Goal: Information Seeking & Learning: Learn about a topic

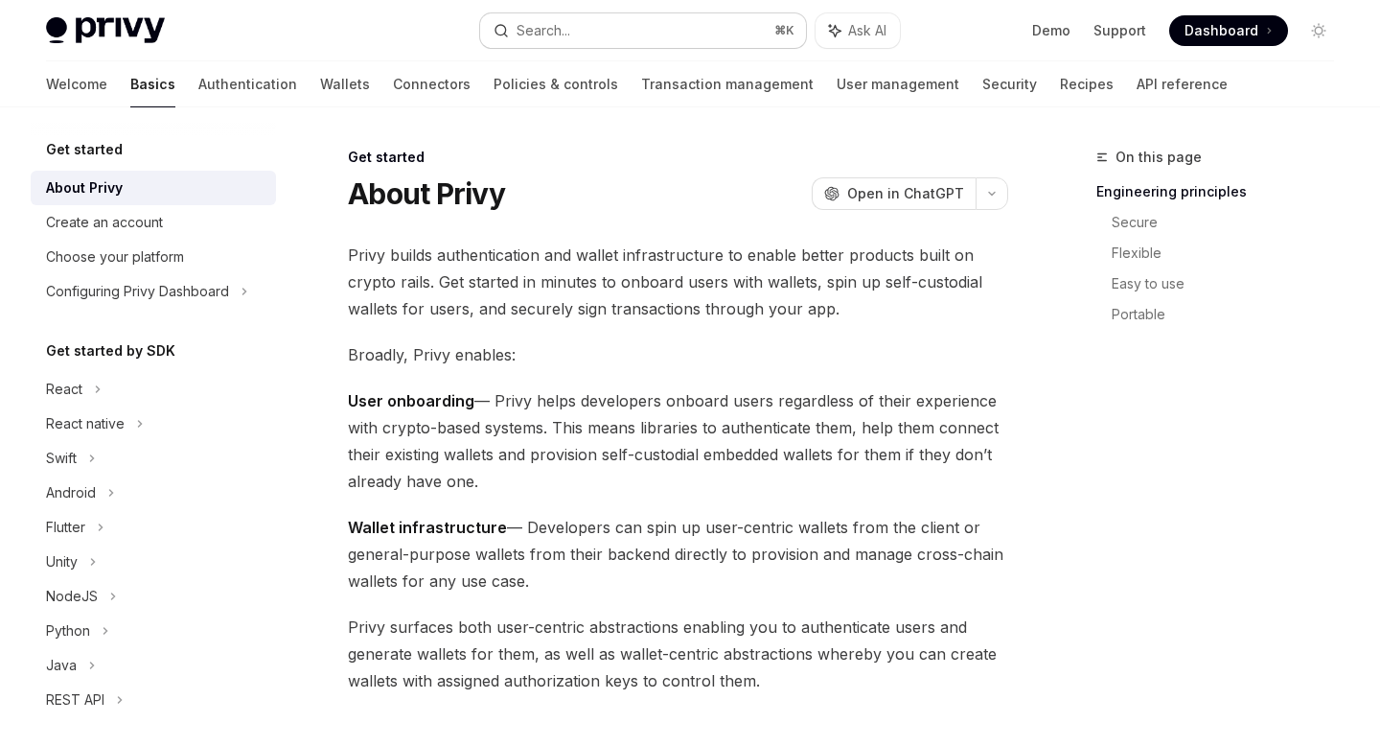
click at [568, 19] on div "Search..." at bounding box center [544, 30] width 54 height 23
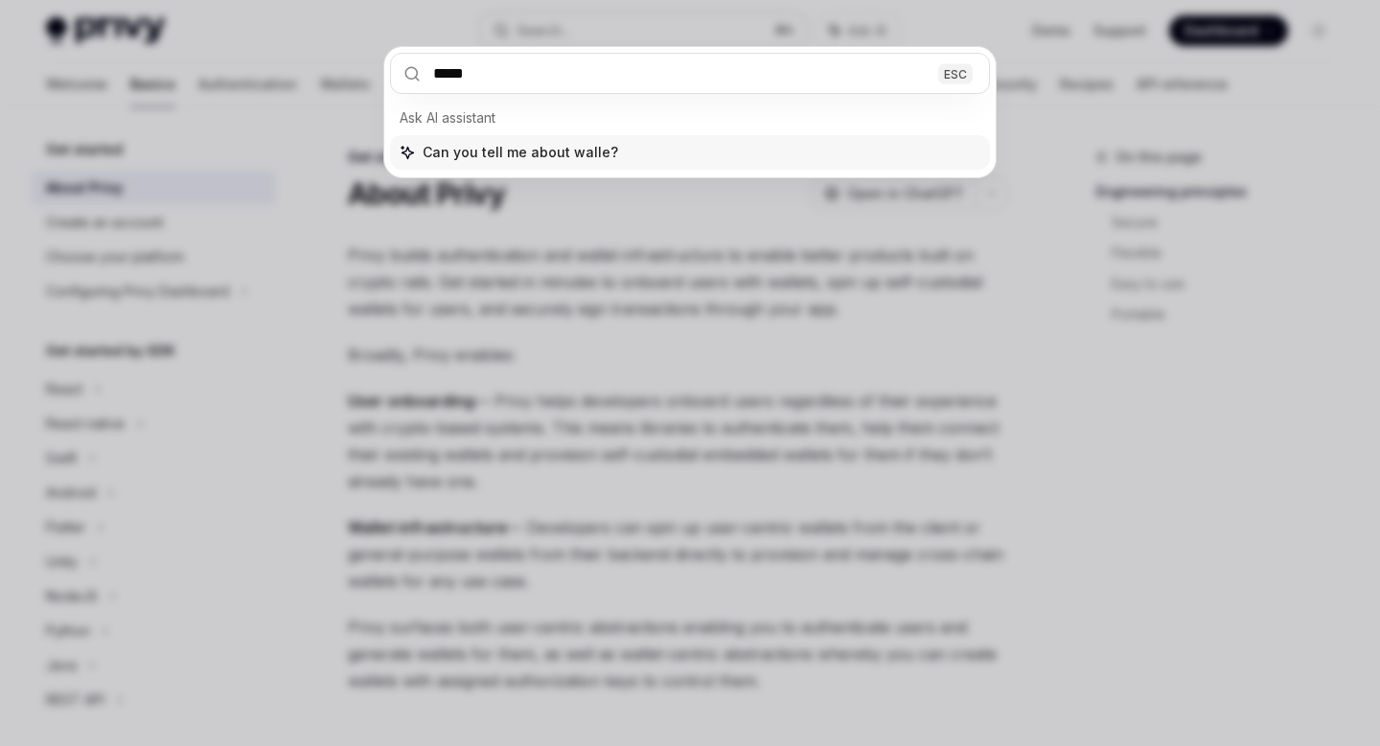
type input "******"
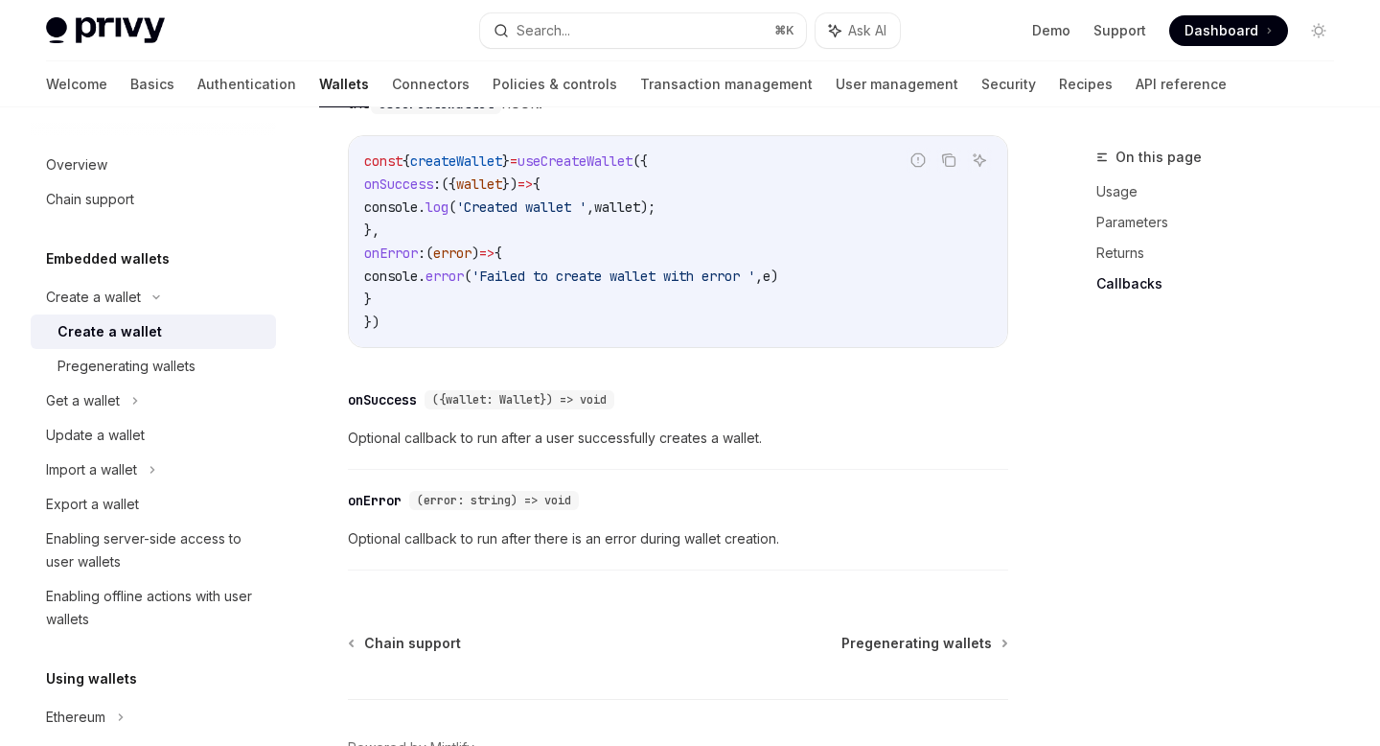
scroll to position [1597, 0]
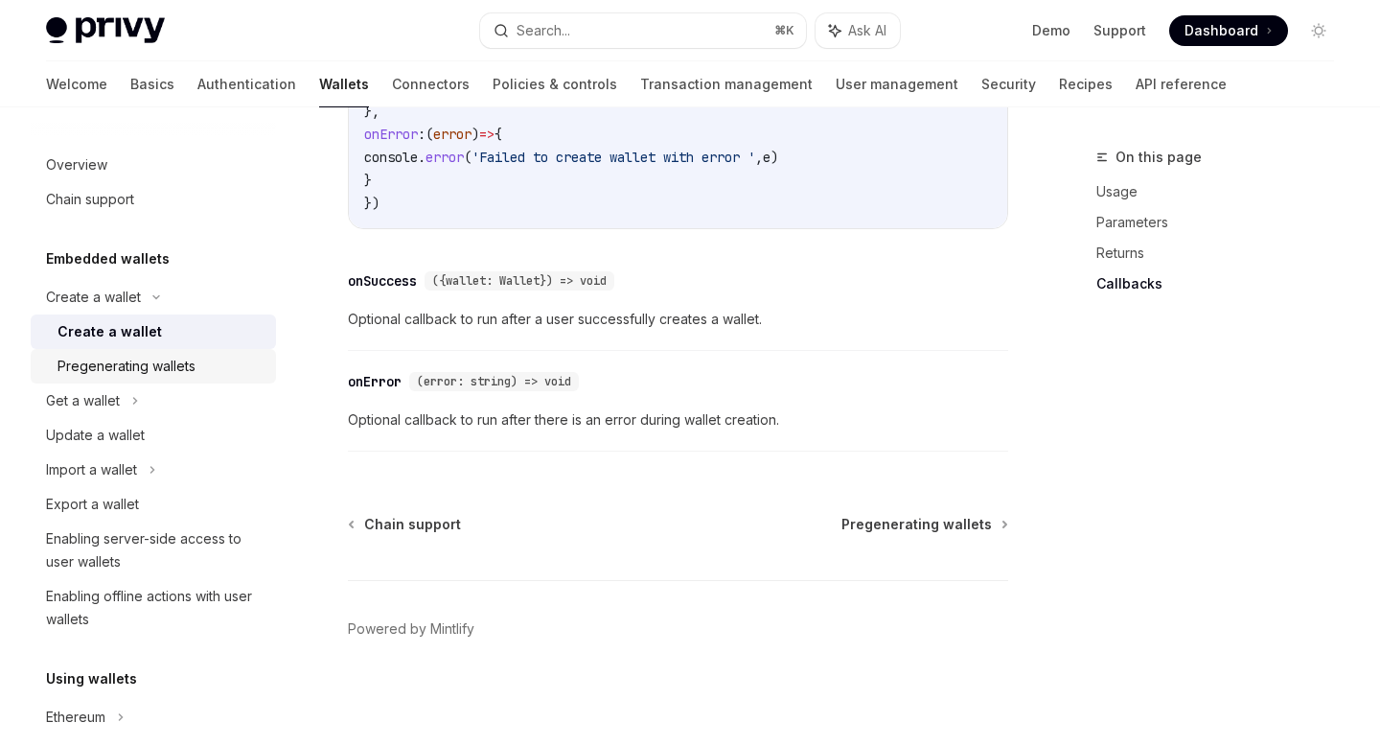
click at [229, 373] on div "Pregenerating wallets" at bounding box center [160, 366] width 207 height 23
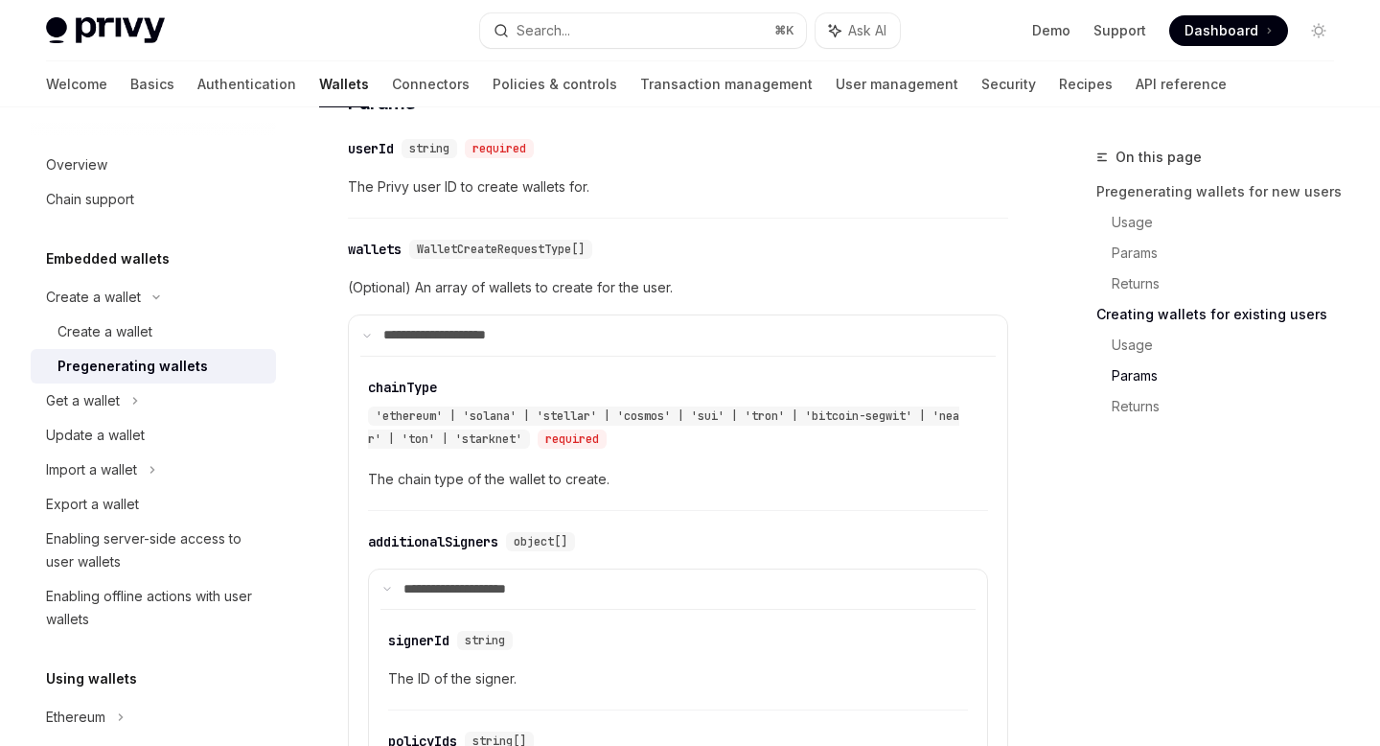
scroll to position [3219, 0]
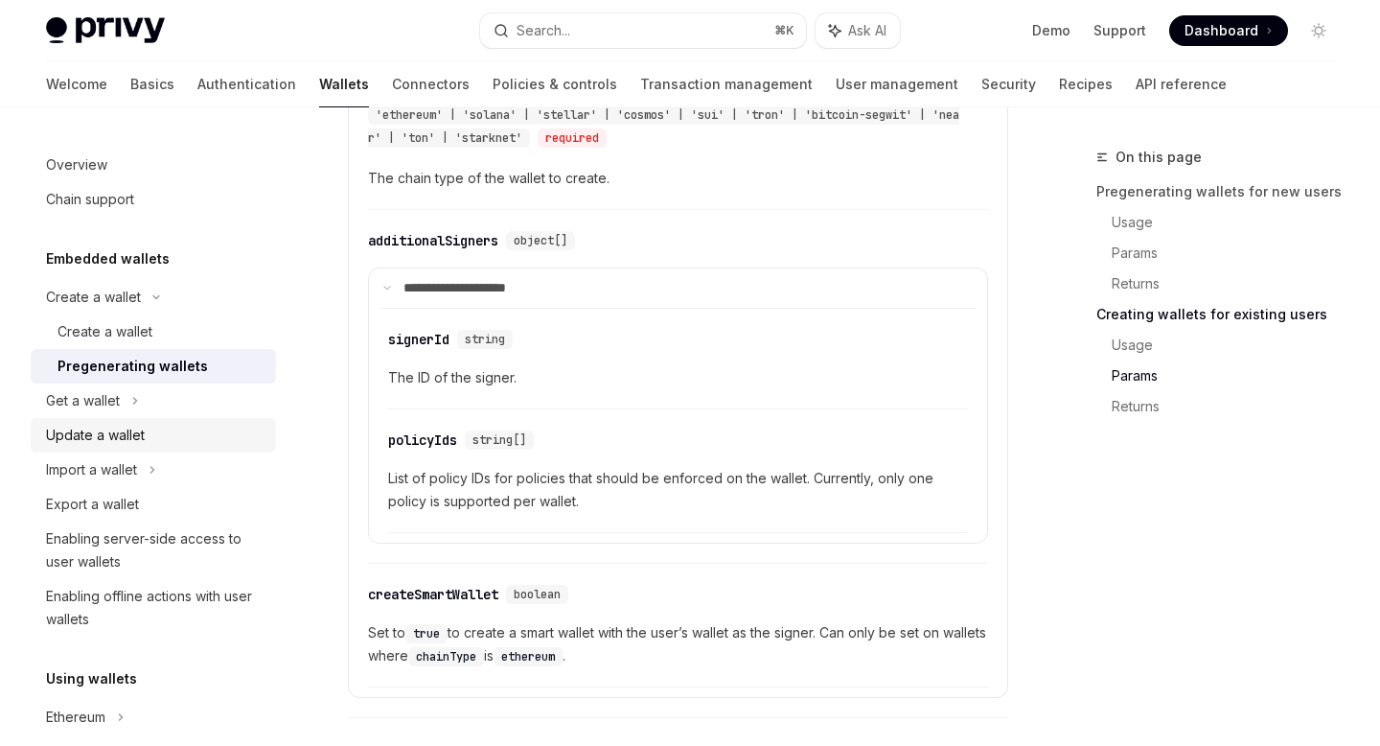
click at [198, 441] on div "Update a wallet" at bounding box center [155, 435] width 218 height 23
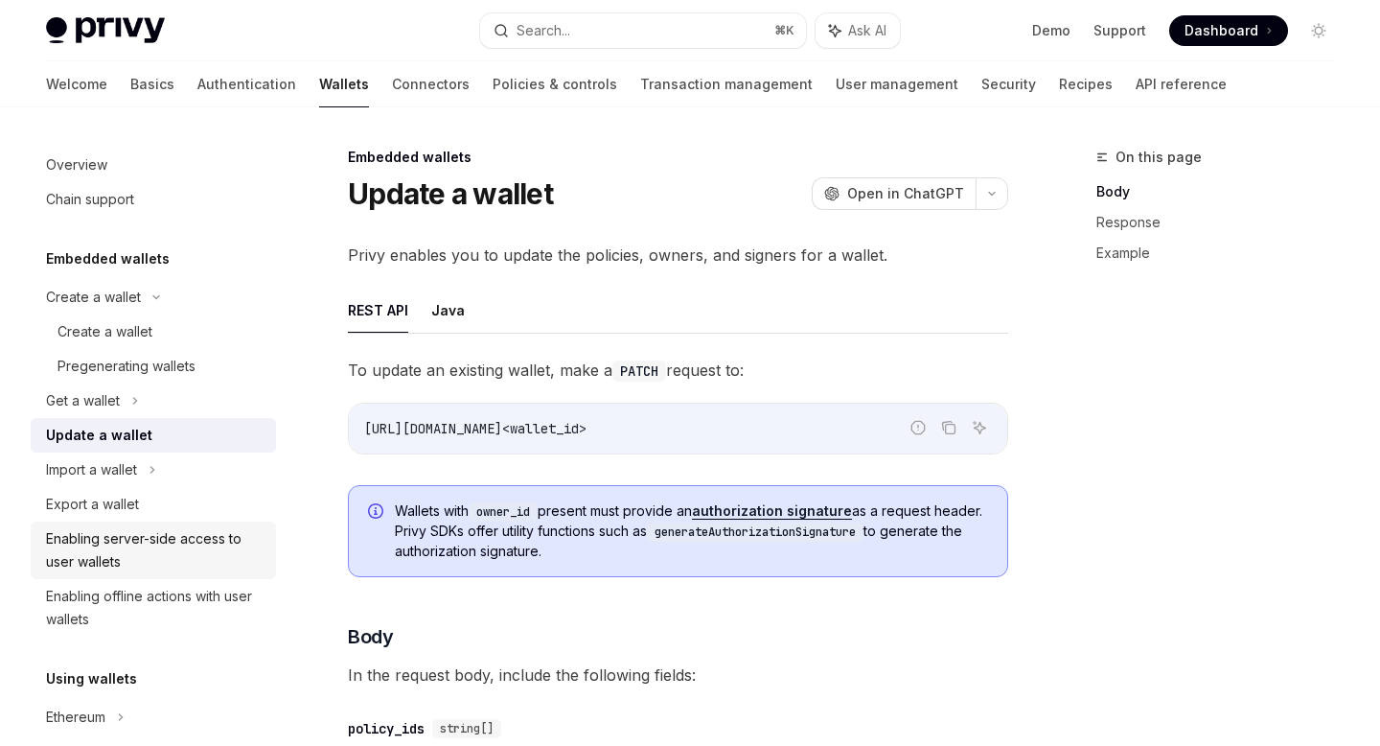
scroll to position [322, 0]
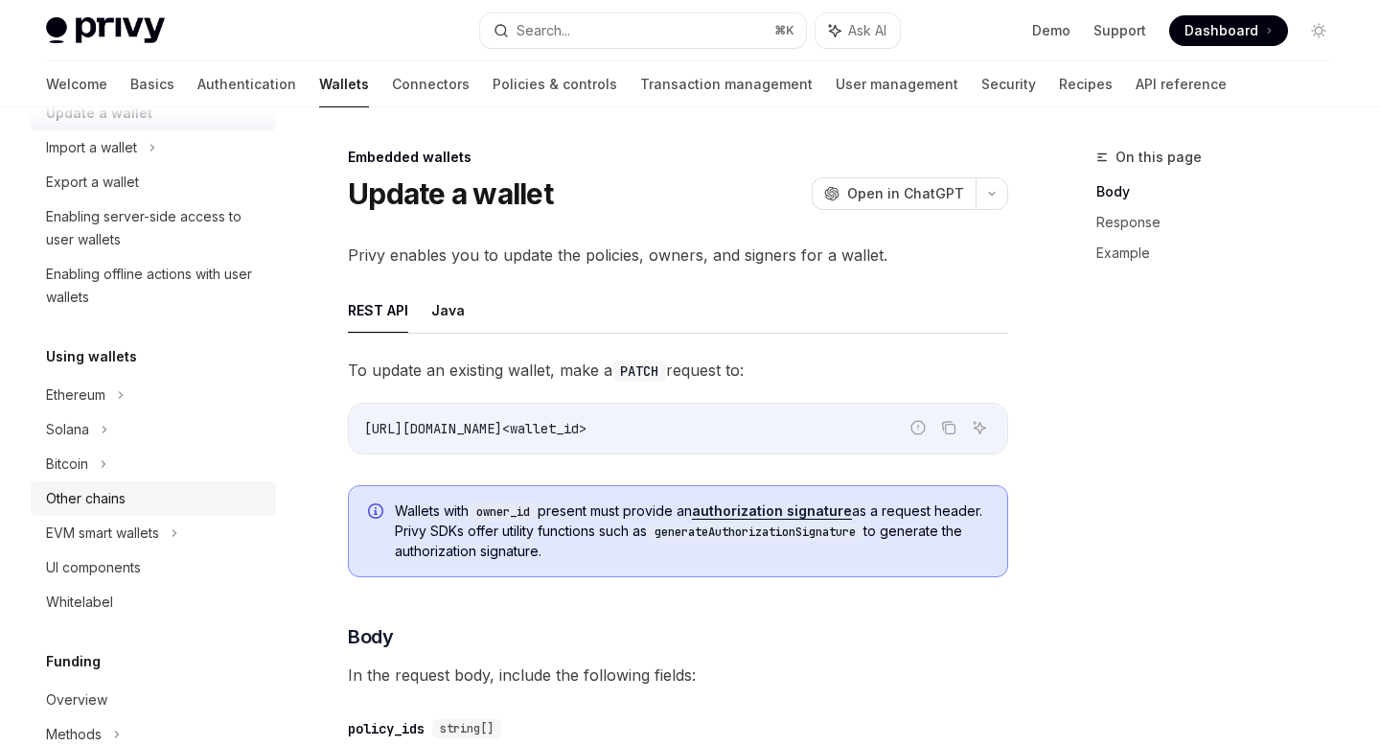
click at [242, 501] on div "Other chains" at bounding box center [155, 498] width 218 height 23
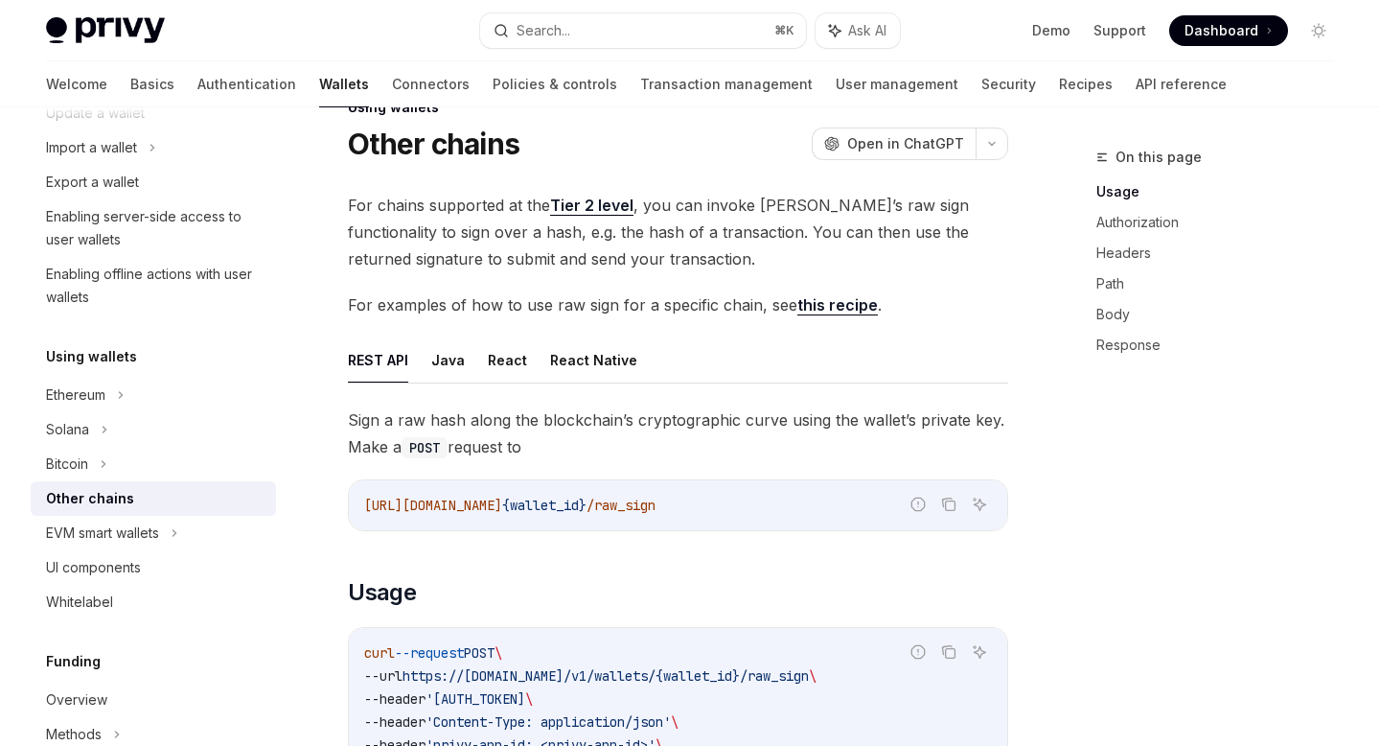
click at [596, 599] on h2 "​ Usage" at bounding box center [678, 592] width 660 height 31
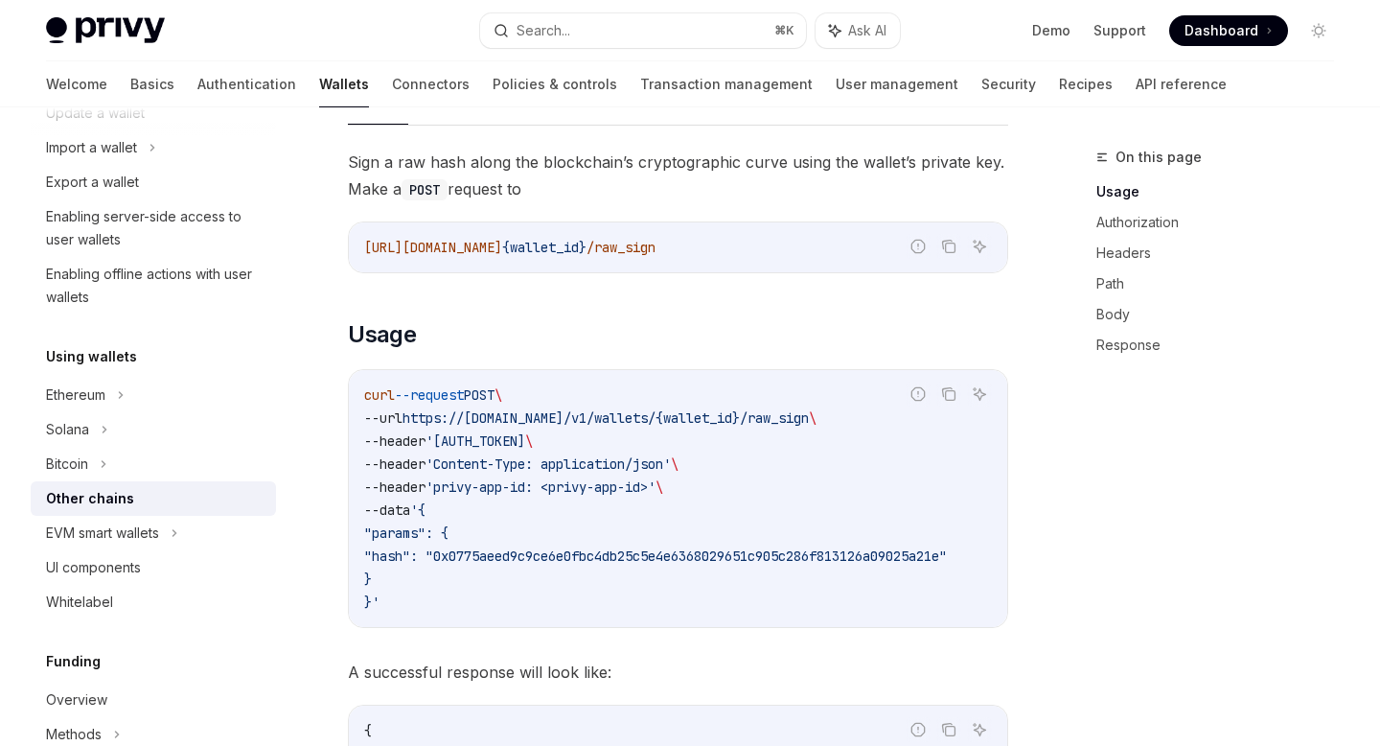
scroll to position [502, 0]
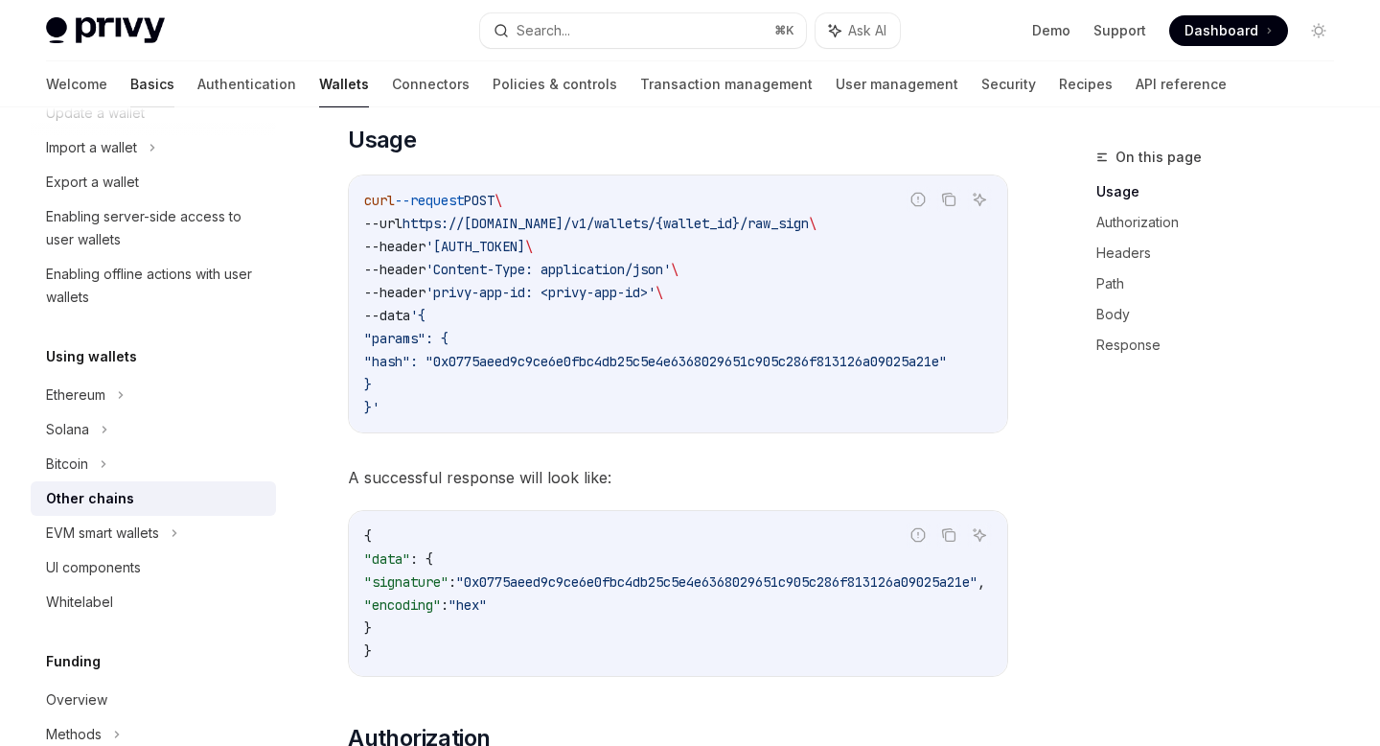
click at [130, 92] on link "Basics" at bounding box center [152, 84] width 44 height 46
click at [197, 91] on link "Authentication" at bounding box center [246, 84] width 99 height 46
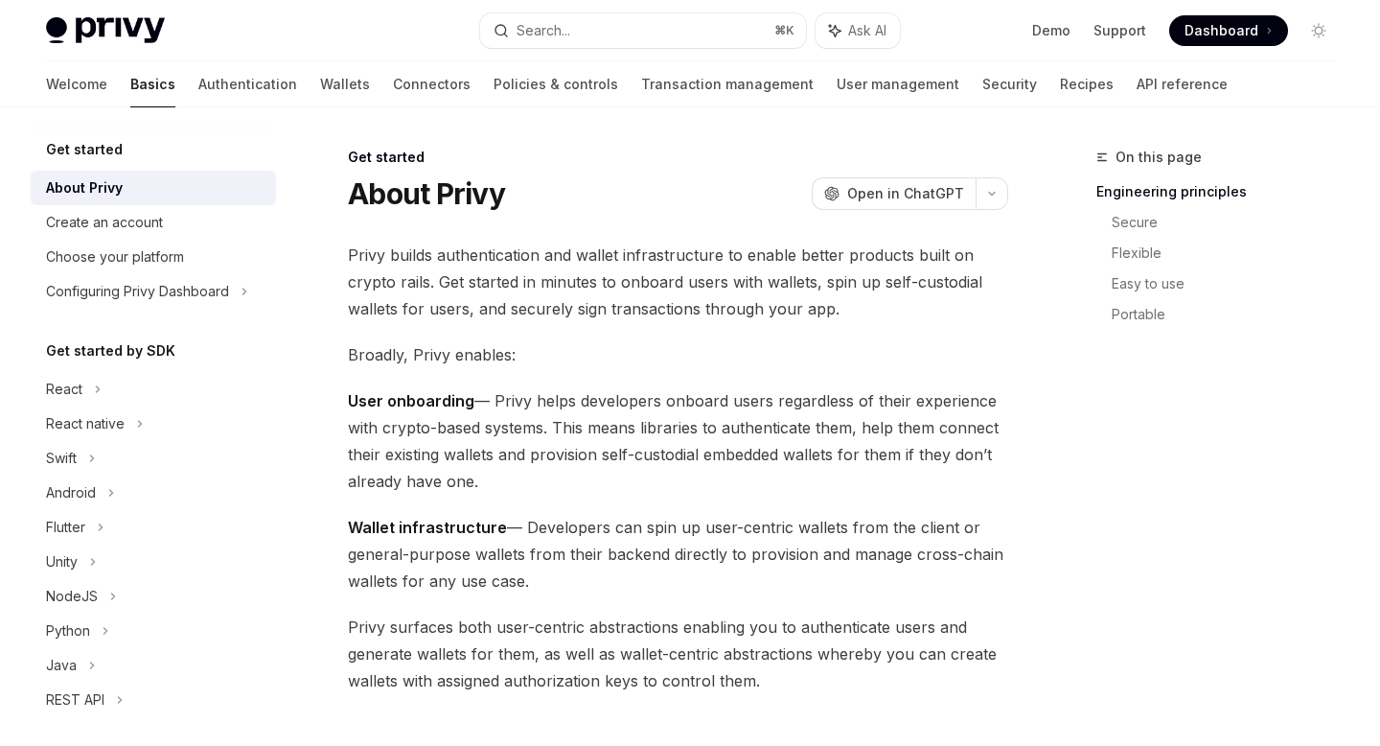
type textarea "*"
